Goal: Communication & Community: Answer question/provide support

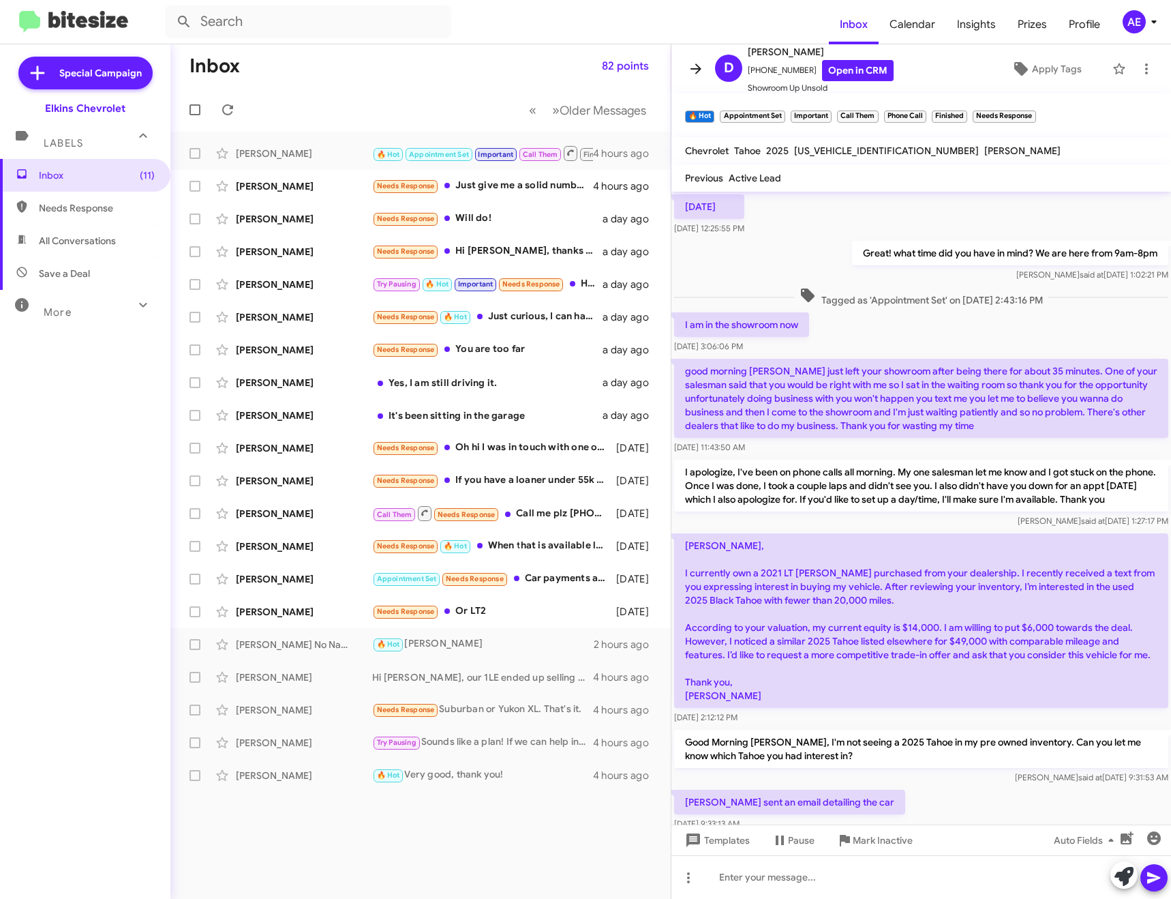
scroll to position [494, 0]
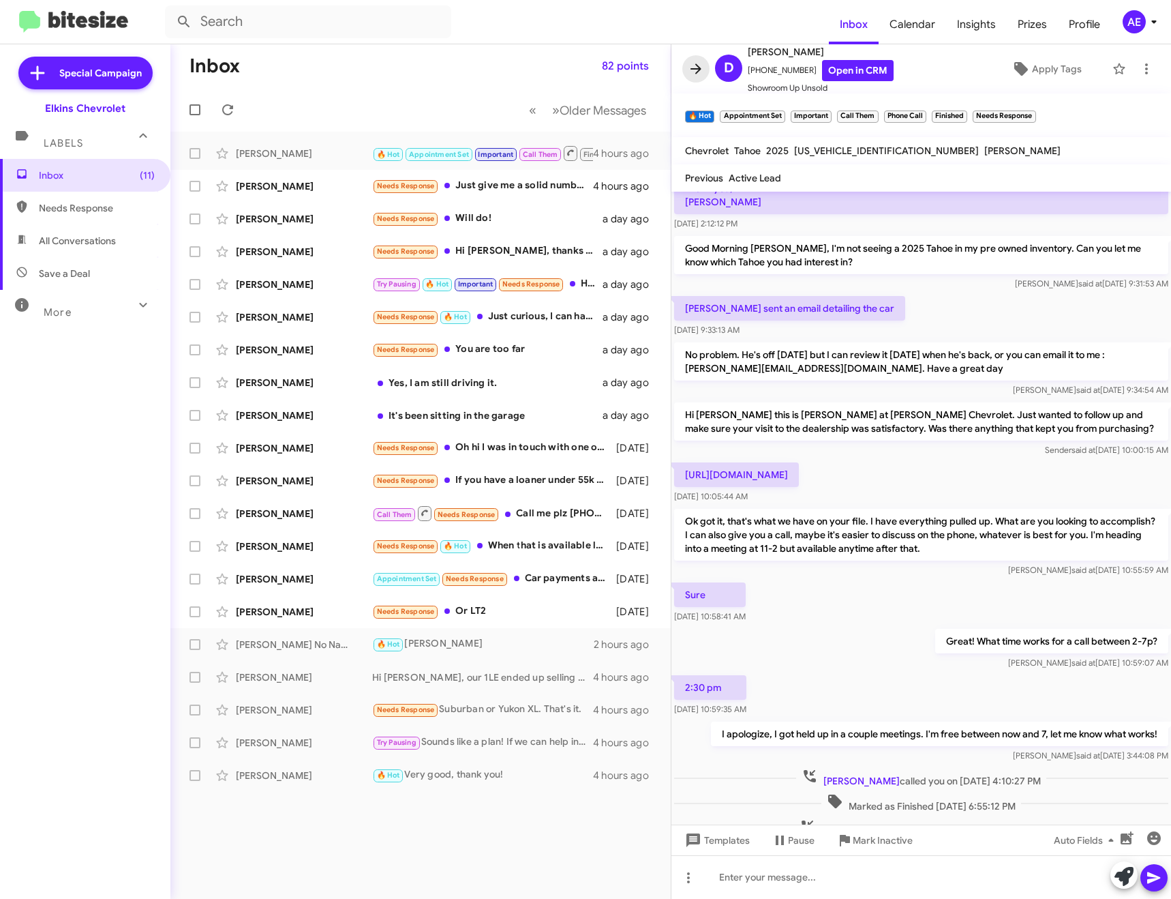
click at [694, 63] on icon at bounding box center [696, 69] width 16 height 16
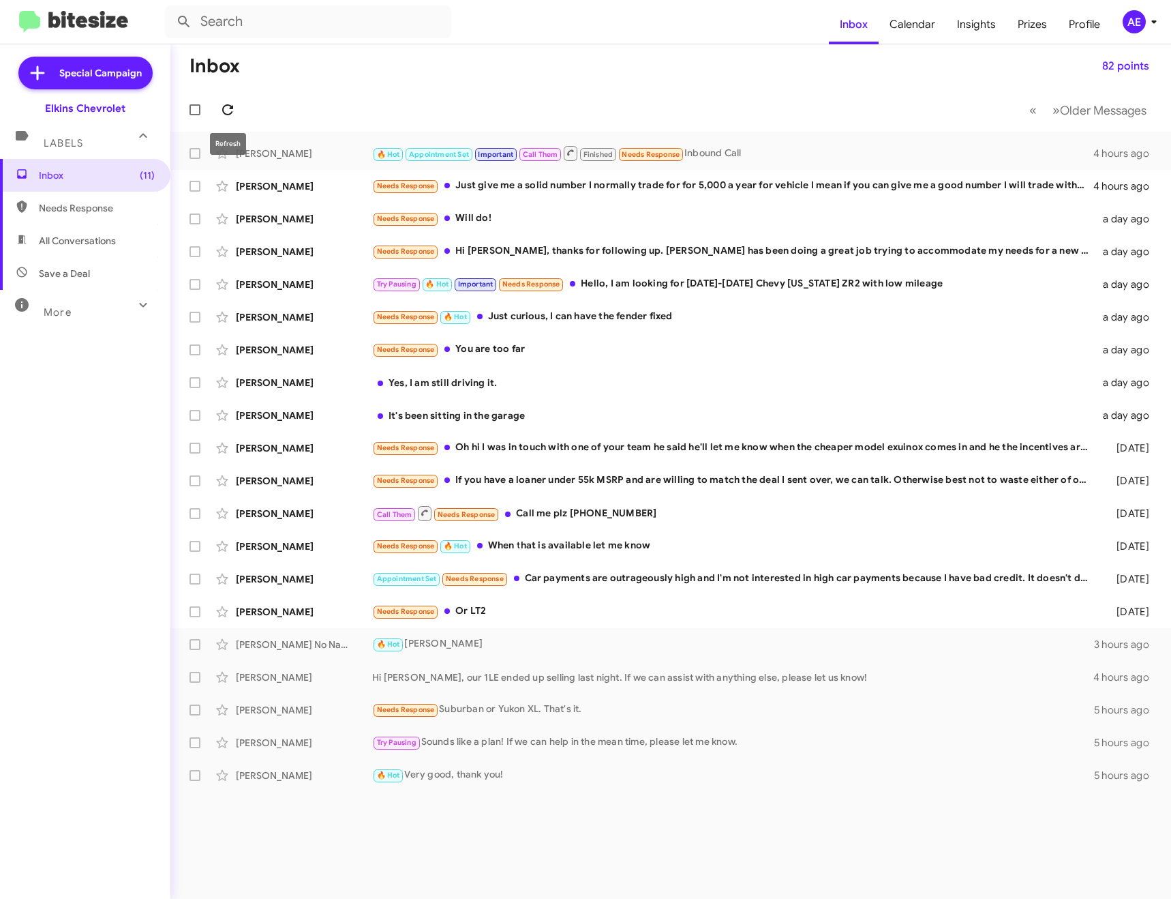
click at [234, 102] on icon at bounding box center [228, 110] width 16 height 16
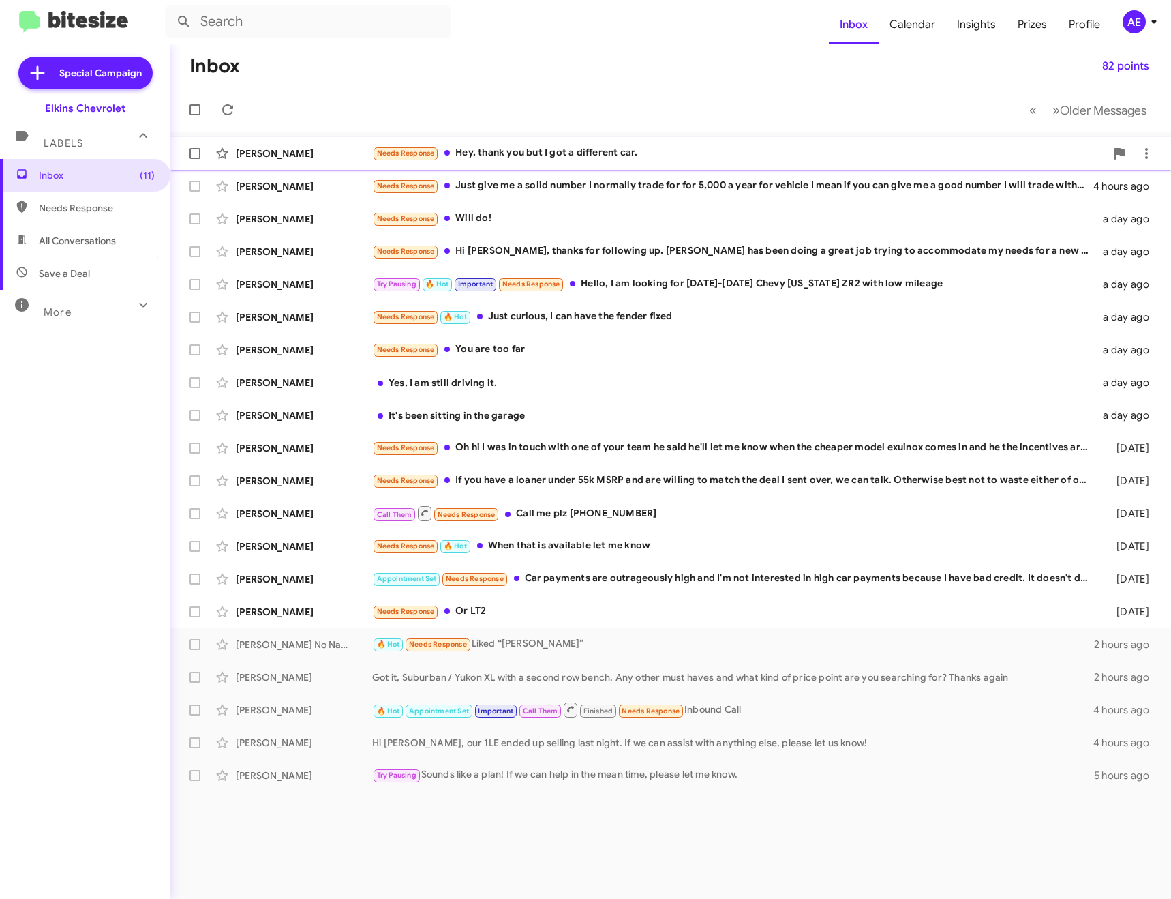
click at [525, 155] on div "Needs Response Hey, thank you but I got a different car." at bounding box center [739, 153] width 734 height 16
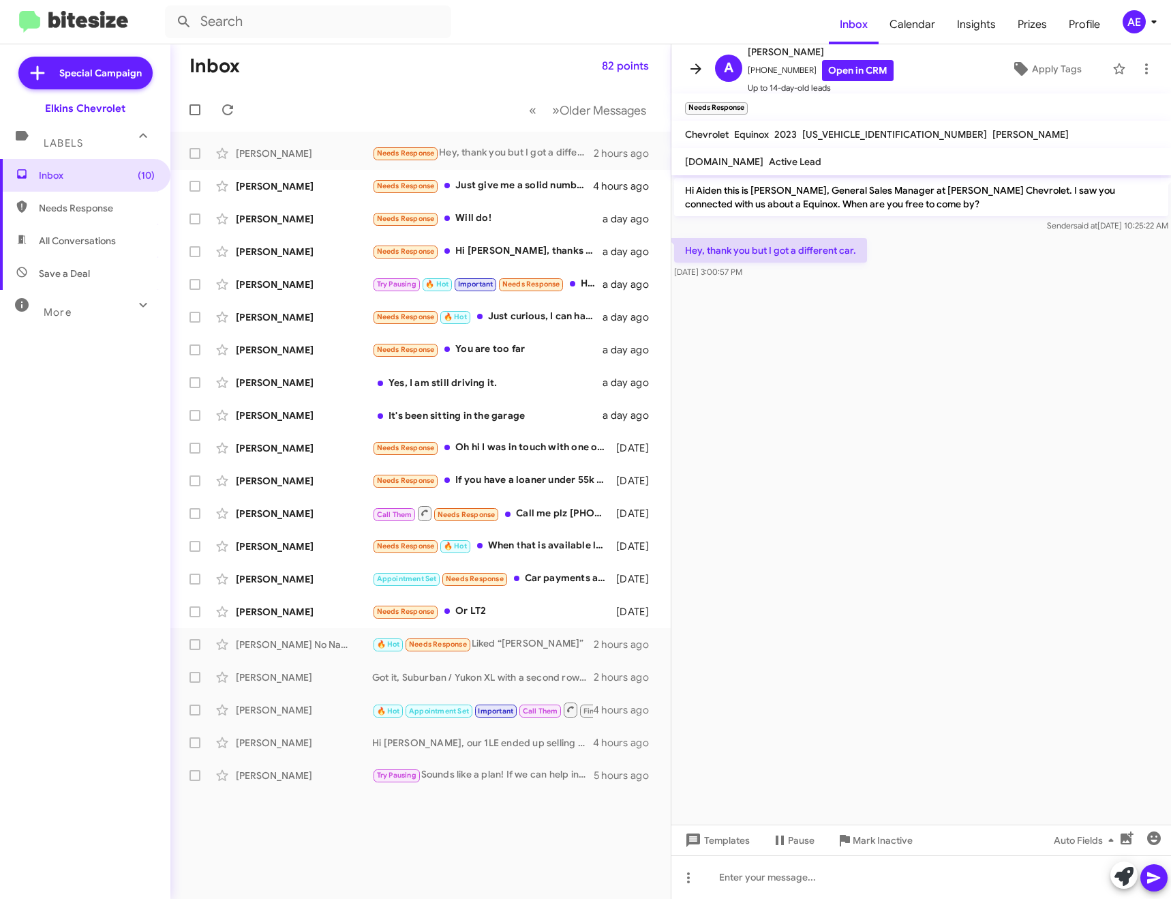
click at [691, 66] on icon at bounding box center [696, 69] width 16 height 16
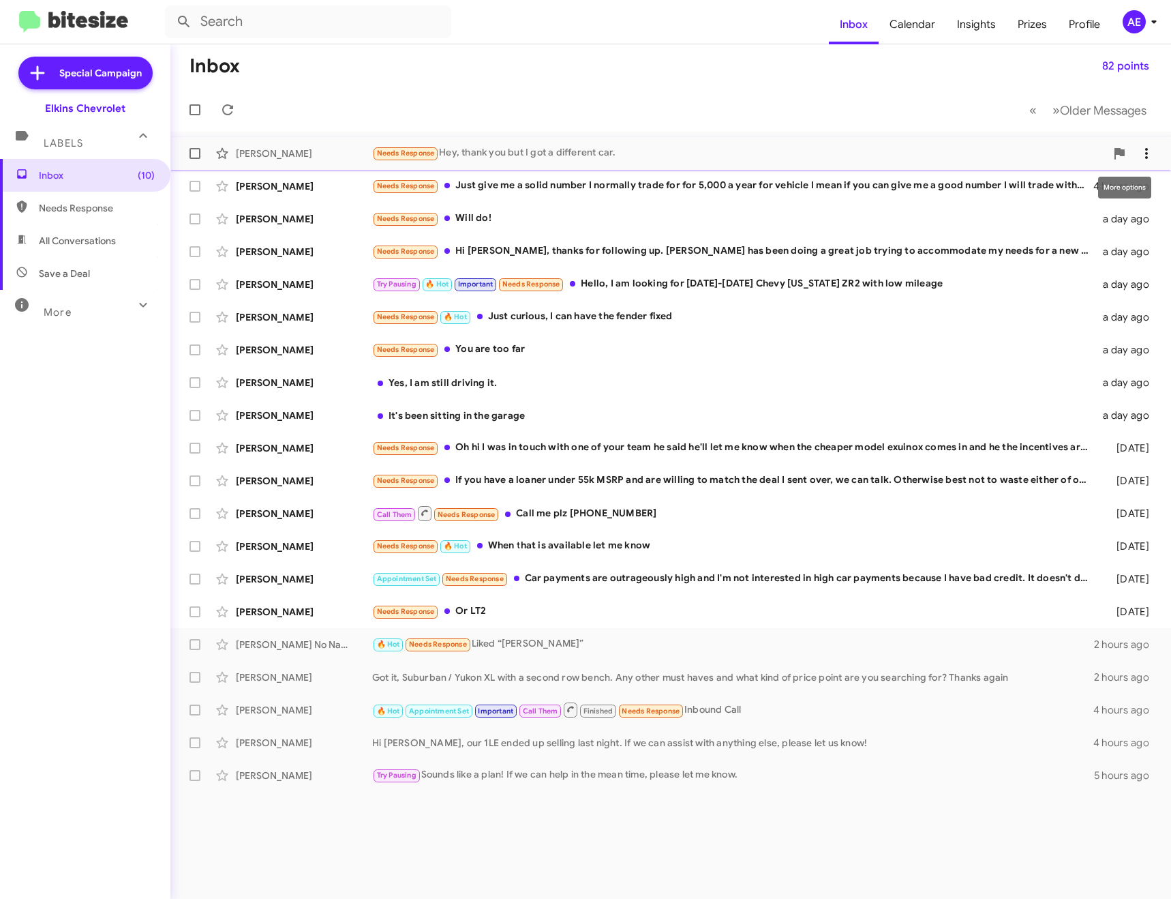
click at [1139, 156] on icon at bounding box center [1147, 153] width 16 height 16
click at [1079, 191] on span "Mark as unread" at bounding box center [1044, 189] width 69 height 33
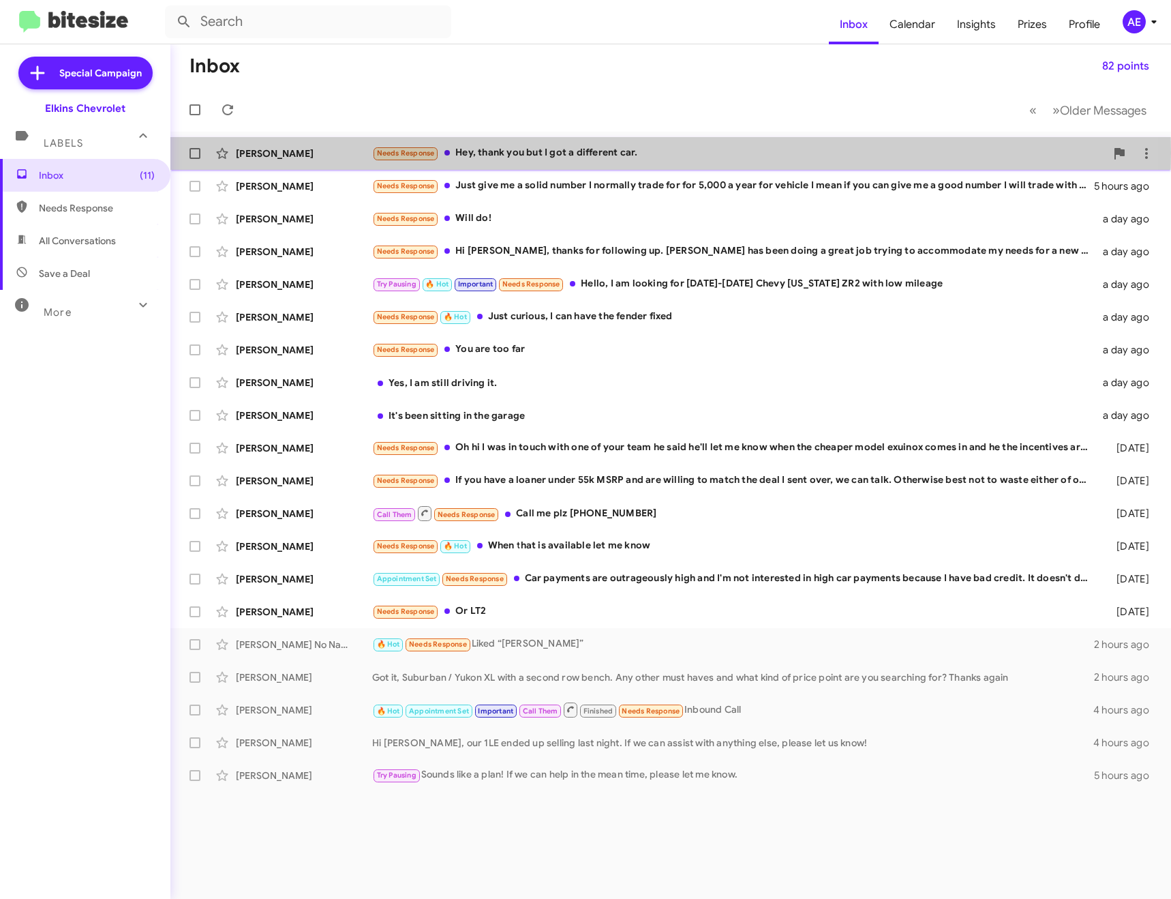
click at [558, 152] on div "Needs Response Hey, thank you but I got a different car." at bounding box center [739, 153] width 734 height 16
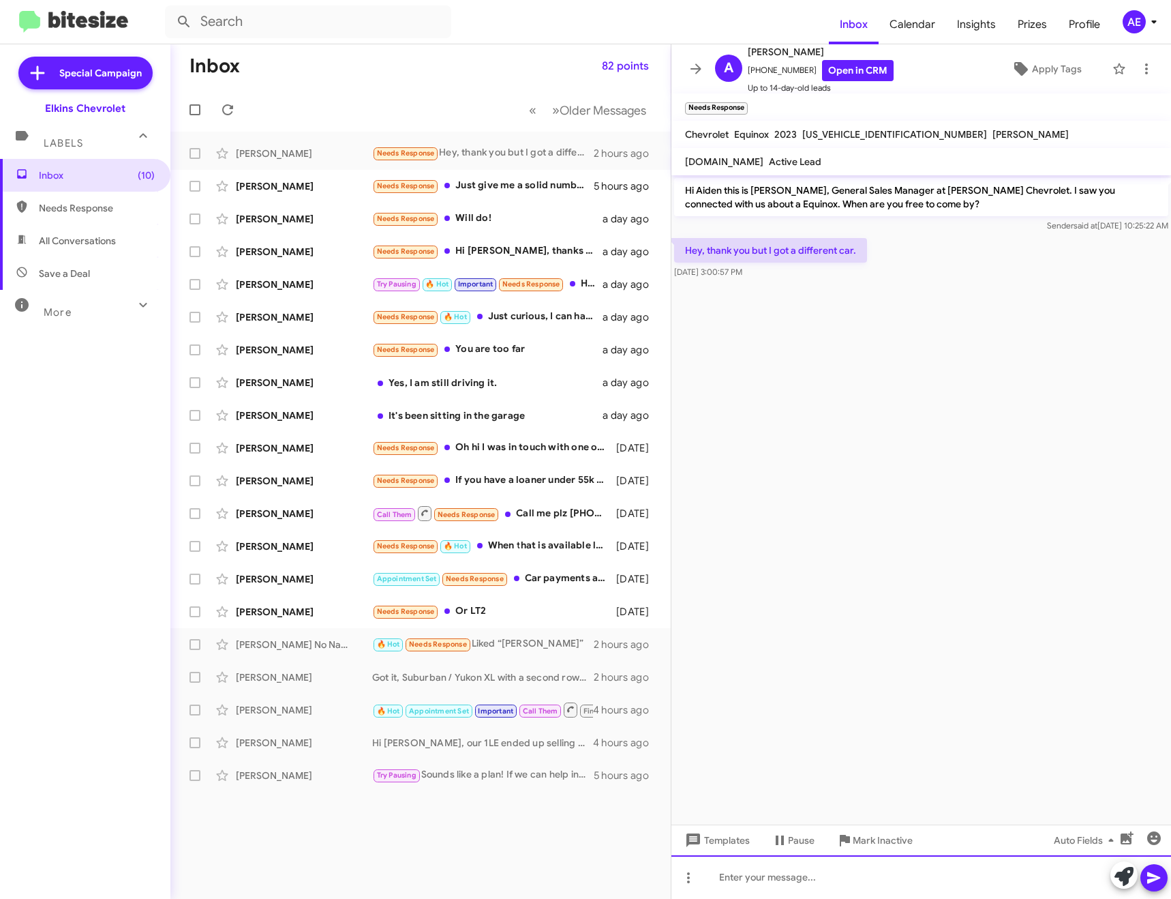
drag, startPoint x: 867, startPoint y: 878, endPoint x: 910, endPoint y: 705, distance: 177.8
click at [867, 877] on div at bounding box center [922, 877] width 500 height 44
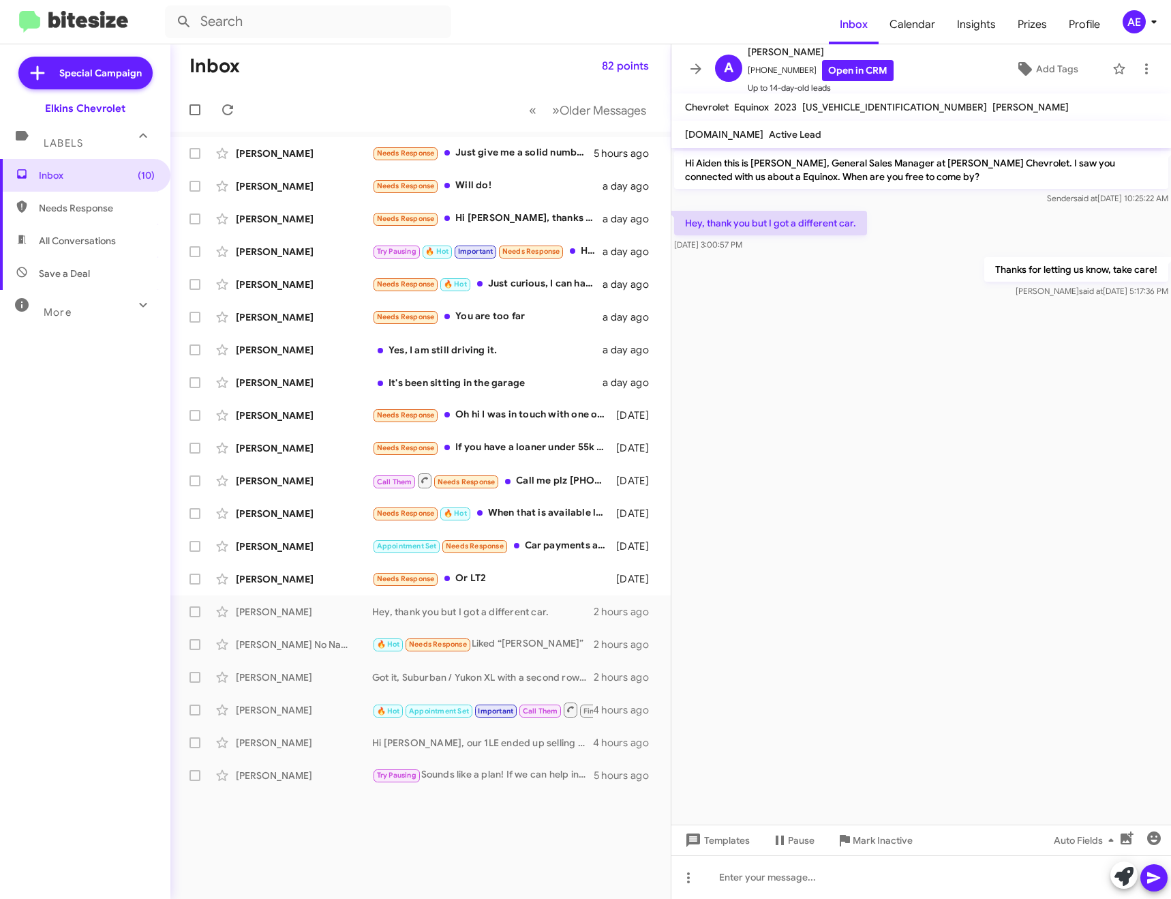
click at [901, 845] on span "Mark Inactive" at bounding box center [883, 840] width 60 height 25
